Goal: Task Accomplishment & Management: Manage account settings

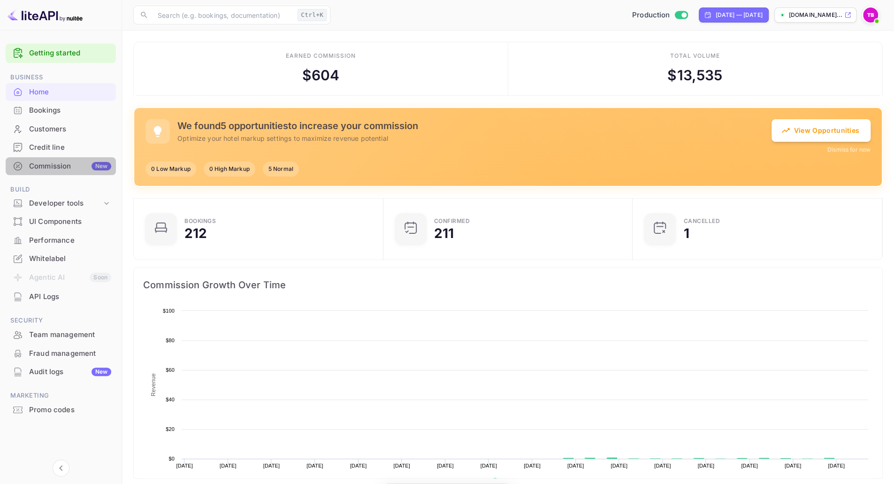
click at [37, 165] on div "Commission New" at bounding box center [70, 166] width 82 height 11
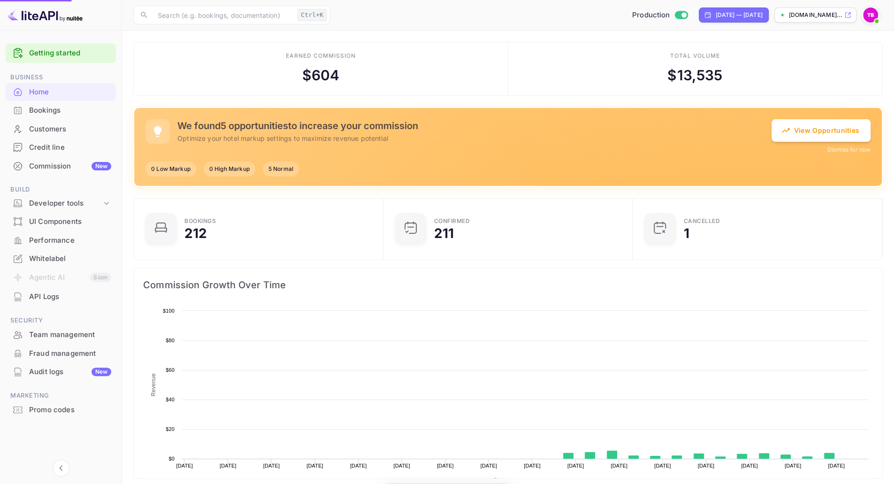
scroll to position [145, 237]
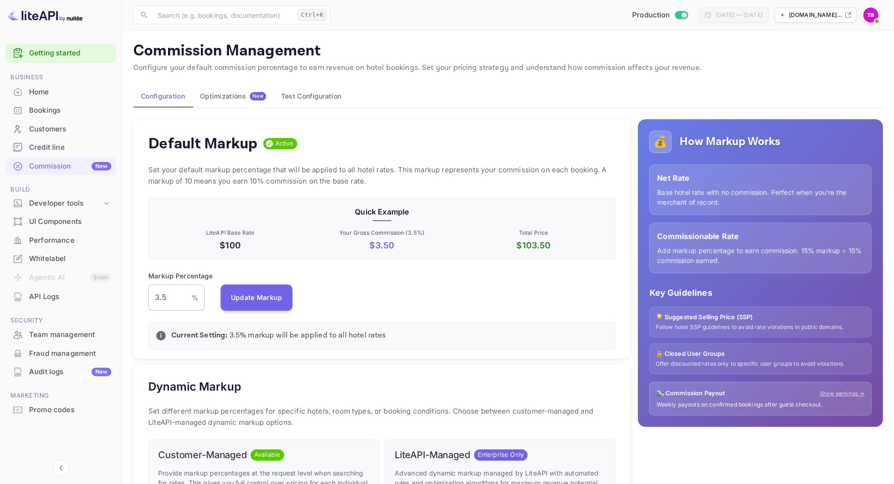
scroll to position [159, 460]
drag, startPoint x: 172, startPoint y: 292, endPoint x: 151, endPoint y: 297, distance: 21.2
click at [151, 297] on input "3.5" at bounding box center [169, 298] width 43 height 26
drag, startPoint x: 168, startPoint y: 297, endPoint x: 158, endPoint y: 299, distance: 10.4
click at [158, 299] on input "2" at bounding box center [169, 298] width 43 height 26
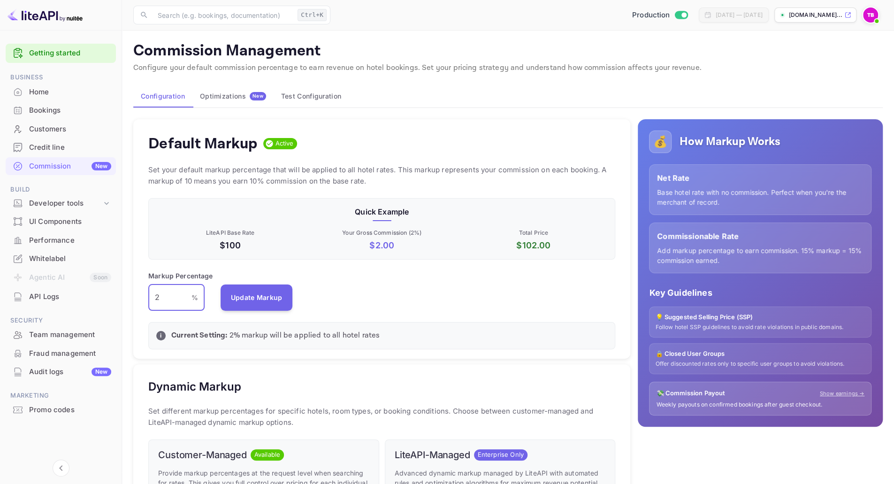
click at [169, 303] on input "2" at bounding box center [169, 298] width 43 height 26
type input "2.75"
click at [223, 300] on button "Update Markup" at bounding box center [257, 297] width 72 height 26
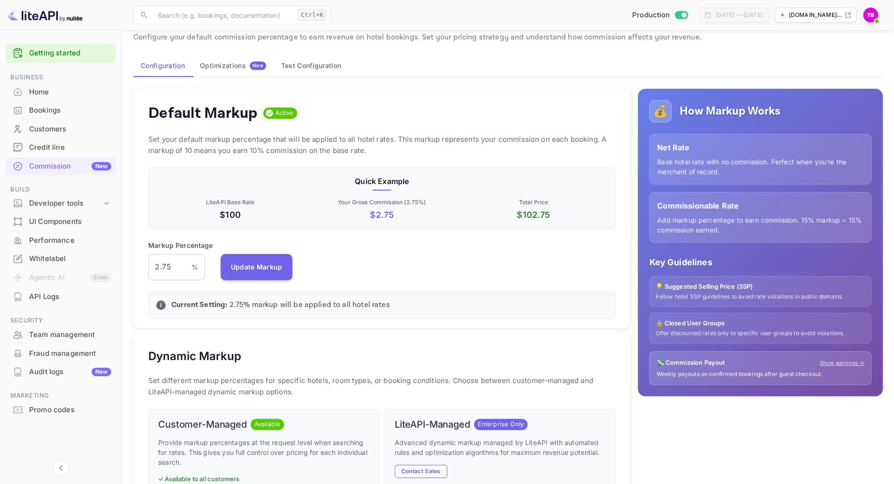
scroll to position [0, 0]
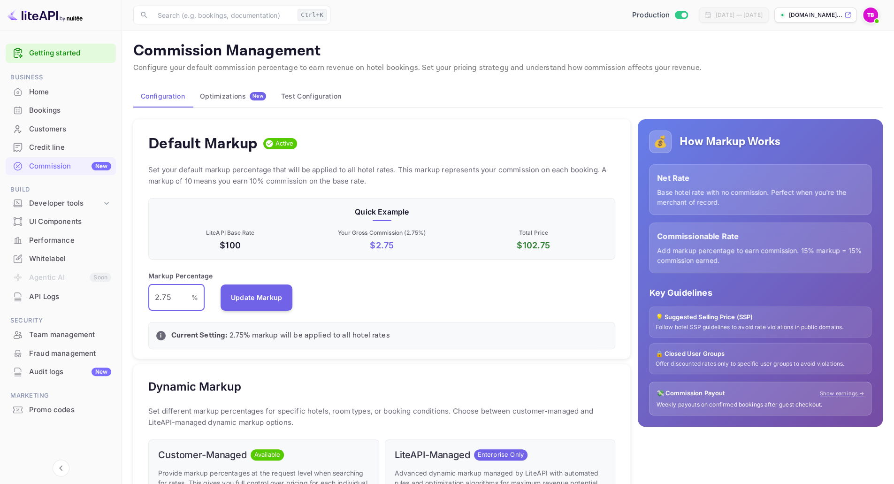
drag, startPoint x: 176, startPoint y: 293, endPoint x: 147, endPoint y: 298, distance: 29.1
click at [147, 298] on div "Default Markup Active Set your default markup percentage that will be applied t…" at bounding box center [381, 238] width 497 height 239
click at [376, 282] on div "Markup Percentage 2.75 % ​ Update Markup" at bounding box center [381, 291] width 467 height 40
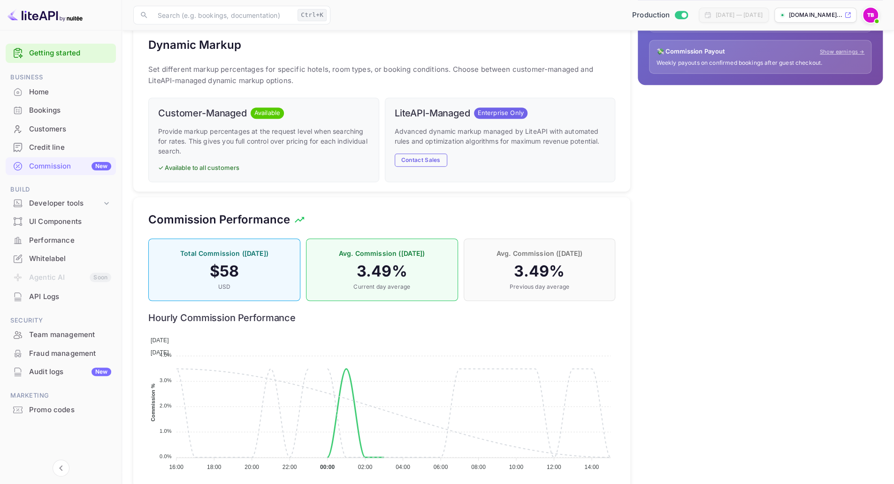
scroll to position [361, 0]
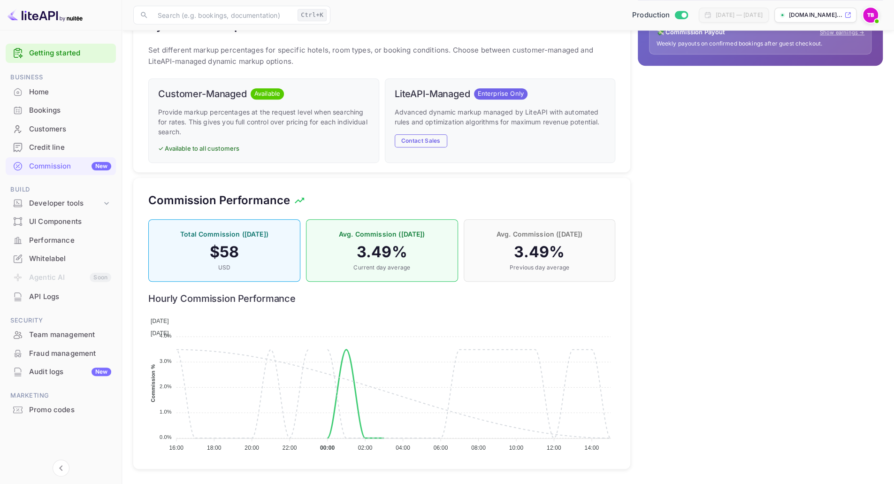
click at [377, 254] on h4 "3.49 %" at bounding box center [382, 252] width 132 height 19
click at [401, 319] on div "[DATE] [DATE]" at bounding box center [381, 326] width 467 height 25
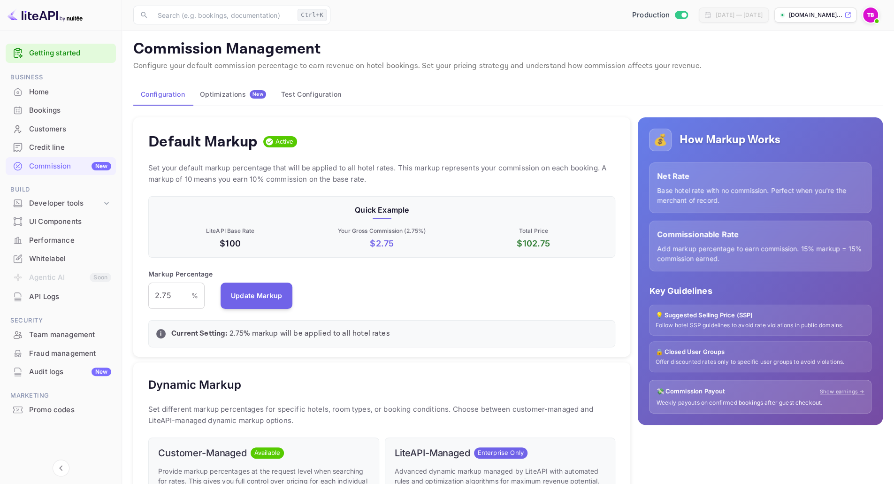
scroll to position [0, 0]
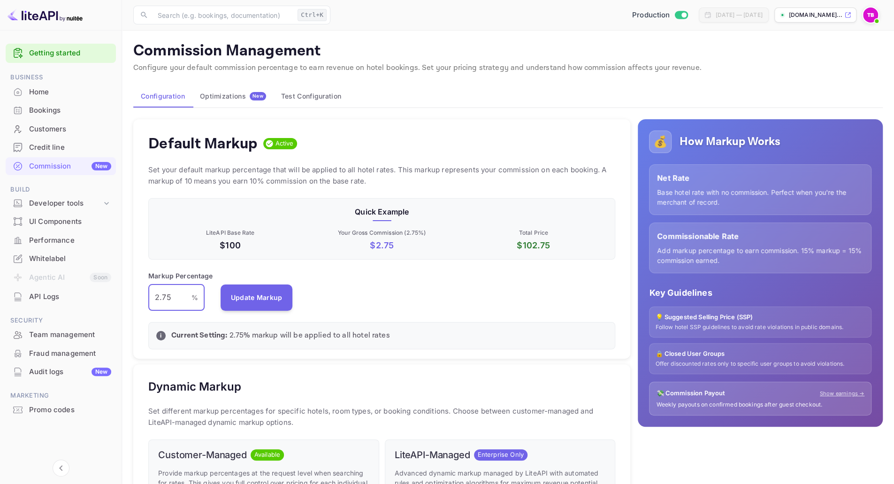
drag, startPoint x: 170, startPoint y: 300, endPoint x: 153, endPoint y: 302, distance: 17.5
click at [153, 302] on input "2.75" at bounding box center [169, 298] width 43 height 26
